Goal: Information Seeking & Learning: Learn about a topic

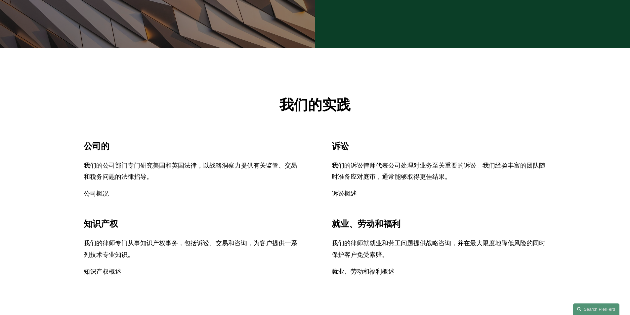
scroll to position [882, 0]
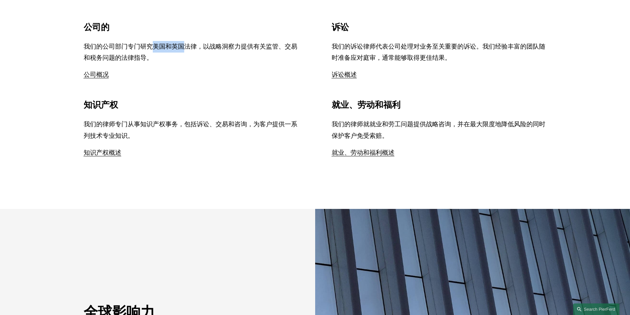
drag, startPoint x: 155, startPoint y: 46, endPoint x: 185, endPoint y: 46, distance: 30.1
click at [185, 46] on font "我们的公司部门专门研究美国和英国法律，以战略洞察力提供有关监管、交易和税务问题的法律指导。" at bounding box center [191, 52] width 214 height 19
click at [252, 46] on font "我们的公司部门专门研究美国和英国法律，以战略洞察力提供有关监管、交易和税务问题的法律指导。" at bounding box center [191, 52] width 214 height 19
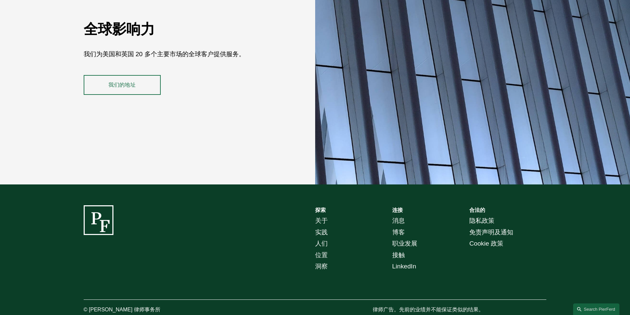
scroll to position [1187, 0]
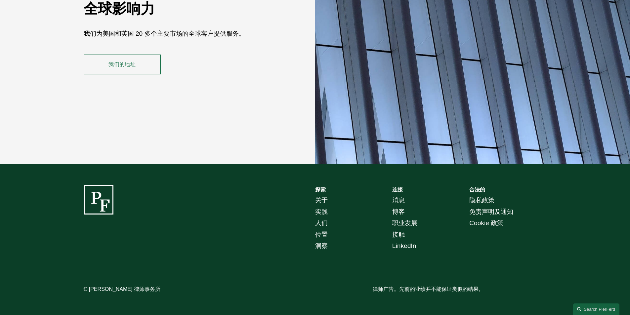
click at [319, 202] on font "关于" at bounding box center [321, 200] width 13 height 7
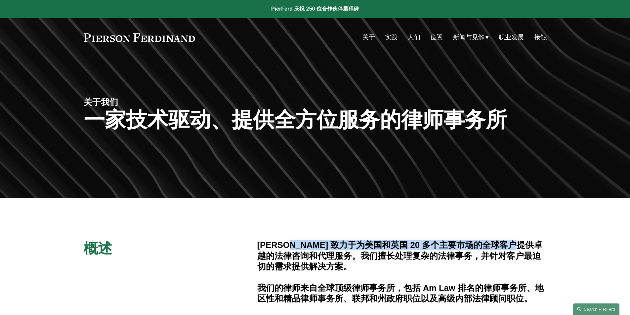
drag, startPoint x: 285, startPoint y: 247, endPoint x: 485, endPoint y: 246, distance: 200.5
click at [485, 246] on font "[PERSON_NAME] 致力于为美国和英国 20 多个主要市场的全球客户提供卓越的法律咨询和代理服务。我们擅长处理复杂的法律事务，并针对客户最迫切的需求提…" at bounding box center [400, 256] width 286 height 31
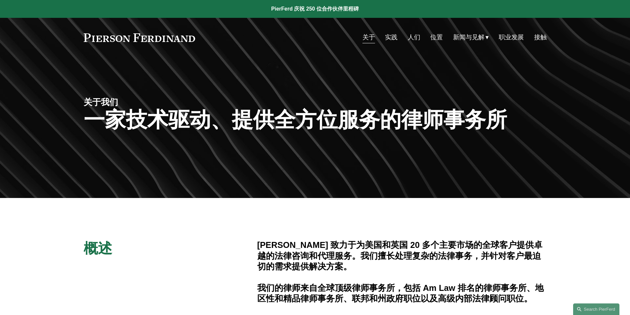
click at [324, 259] on font "[PERSON_NAME] 致力于为美国和英国 20 多个主要市场的全球客户提供卓越的法律咨询和代理服务。我们擅长处理复杂的法律事务，并针对客户最迫切的需求提…" at bounding box center [400, 256] width 286 height 31
drag, startPoint x: 316, startPoint y: 256, endPoint x: 430, endPoint y: 256, distance: 114.5
click at [431, 256] on font "[PERSON_NAME] 致力于为美国和英国 20 多个主要市场的全球客户提供卓越的法律咨询和代理服务。我们擅长处理复杂的法律事务，并针对客户最迫切的需求提…" at bounding box center [400, 256] width 286 height 31
click at [343, 256] on font "[PERSON_NAME] 致力于为美国和英国 20 多个主要市场的全球客户提供卓越的法律咨询和代理服务。我们擅长处理复杂的法律事务，并针对客户最迫切的需求提…" at bounding box center [400, 256] width 286 height 31
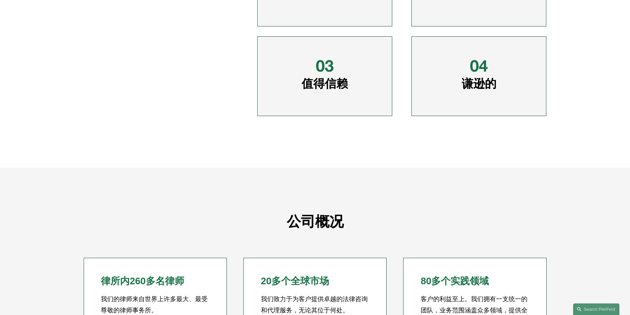
scroll to position [441, 0]
